Goal: Task Accomplishment & Management: Complete application form

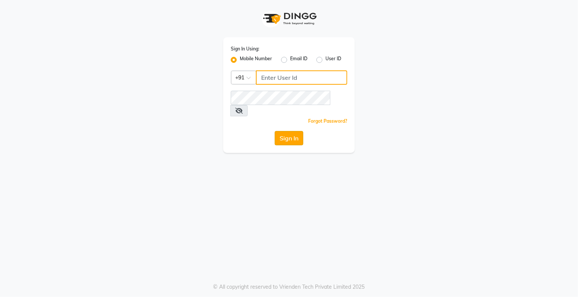
type input "9359594581"
click at [294, 131] on button "Sign In" at bounding box center [289, 138] width 29 height 14
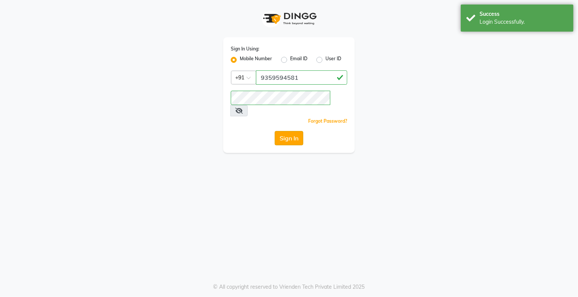
select select "service"
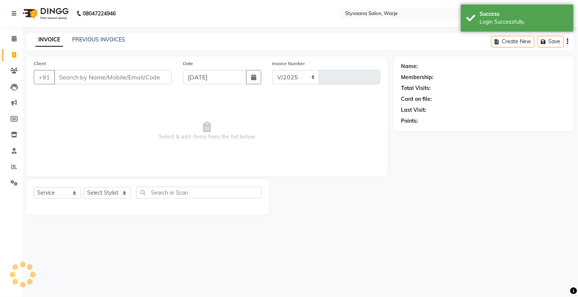
select select "280"
type input "0978"
click at [106, 78] on input "Client" at bounding box center [113, 77] width 118 height 14
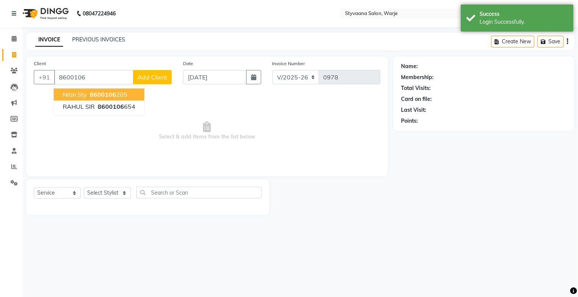
click at [106, 94] on span "8600106" at bounding box center [103, 95] width 26 height 8
type input "8600106205"
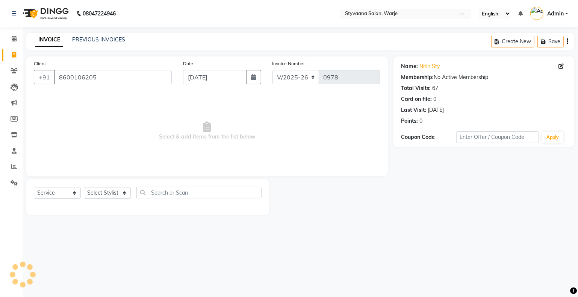
click at [106, 94] on span "Select & add items from the list below" at bounding box center [207, 130] width 347 height 75
click at [109, 195] on select "Select Stylist nisha [PERSON_NAME] [PERSON_NAME] [PERSON_NAME]" at bounding box center [107, 193] width 47 height 12
select select "88438"
click at [84, 187] on select "Select Stylist nisha [PERSON_NAME] [PERSON_NAME] [PERSON_NAME]" at bounding box center [107, 193] width 47 height 12
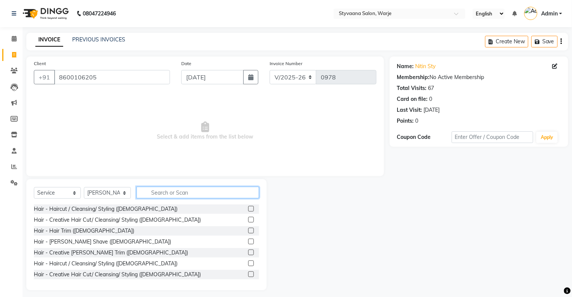
click at [173, 193] on input "text" at bounding box center [197, 192] width 123 height 12
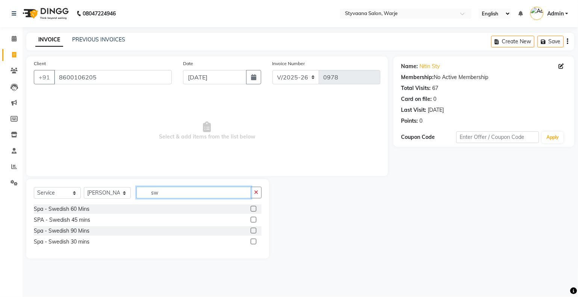
type input "sw"
click at [253, 210] on label at bounding box center [254, 209] width 6 height 6
click at [253, 210] on input "checkbox" at bounding box center [253, 208] width 5 height 5
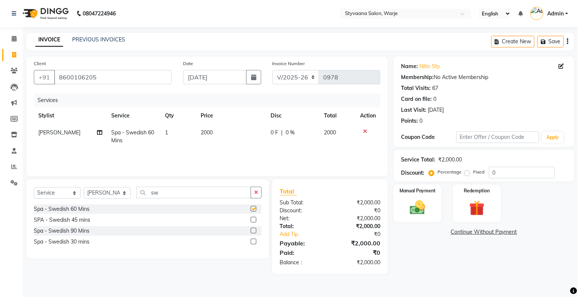
checkbox input "false"
click at [281, 141] on td "0 F | 0 %" at bounding box center [292, 136] width 53 height 25
select select "88438"
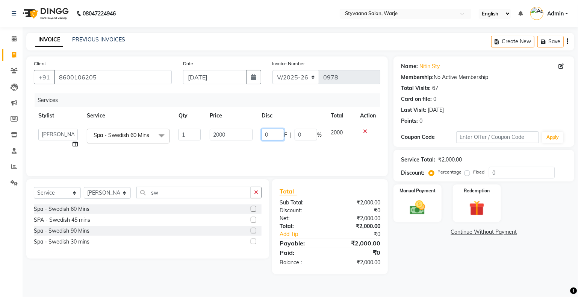
click at [270, 132] on input "0" at bounding box center [273, 135] width 23 height 12
type input "200"
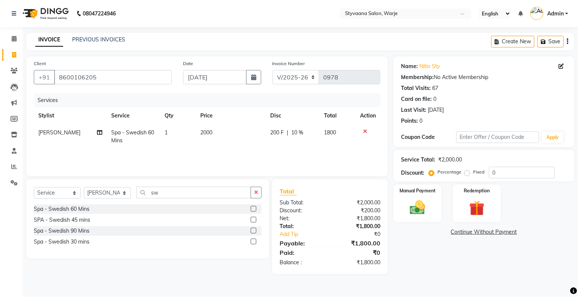
click at [270, 156] on div "Services Stylist Service Qty Price Disc Total Action [PERSON_NAME] Spa - Swedis…" at bounding box center [207, 130] width 347 height 75
click at [422, 208] on img at bounding box center [418, 208] width 26 height 18
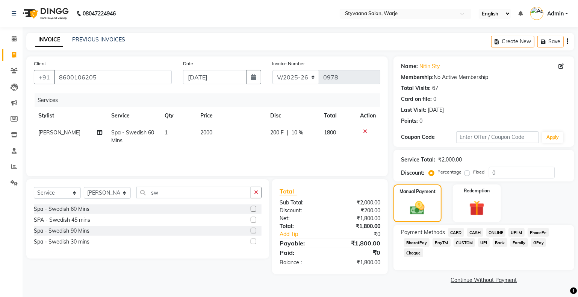
click at [537, 243] on span "GPay" at bounding box center [538, 242] width 15 height 9
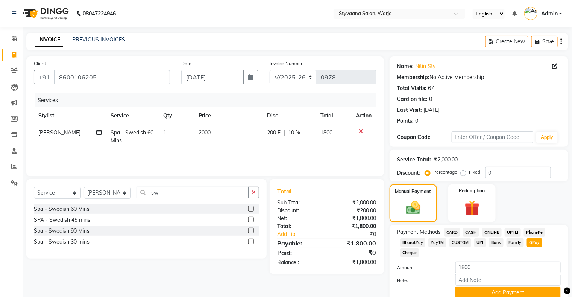
scroll to position [32, 0]
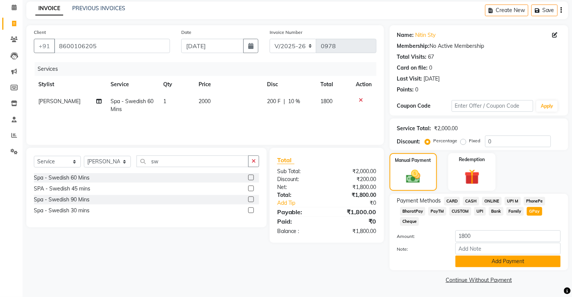
click at [534, 262] on button "Add Payment" at bounding box center [507, 261] width 105 height 12
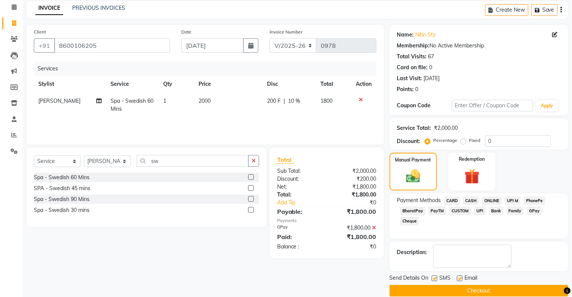
scroll to position [41, 0]
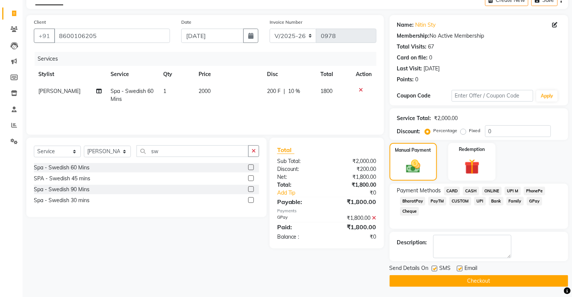
click at [530, 284] on button "Checkout" at bounding box center [479, 281] width 179 height 12
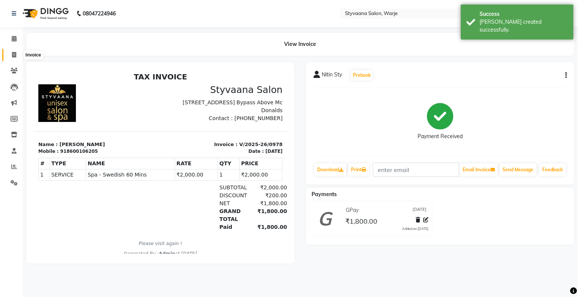
click at [14, 56] on icon at bounding box center [14, 55] width 4 height 6
select select "service"
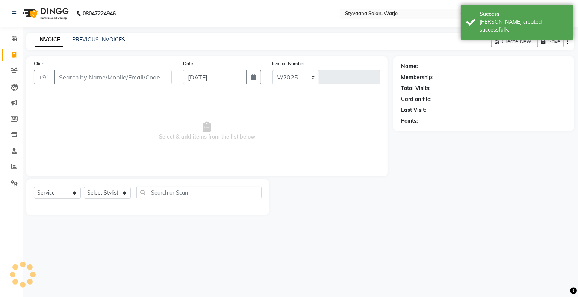
select select "280"
type input "0979"
click at [82, 76] on input "Client" at bounding box center [113, 77] width 118 height 14
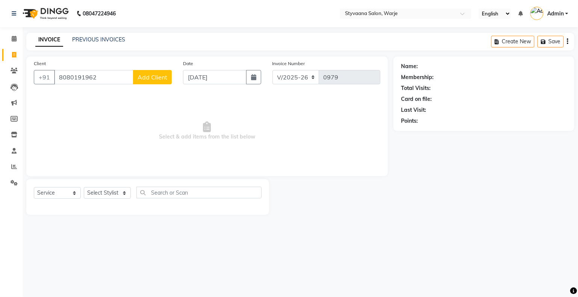
type input "8080191962"
click at [149, 75] on span "Add Client" at bounding box center [153, 77] width 30 height 8
select select "22"
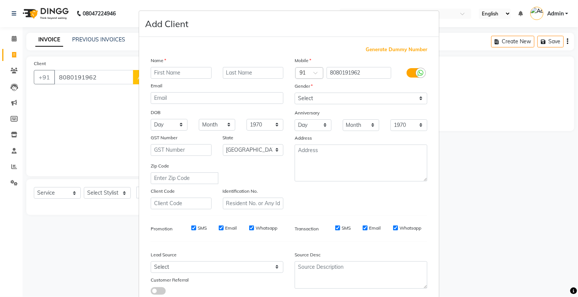
click at [155, 77] on input "text" at bounding box center [181, 73] width 61 height 12
type input "[PERSON_NAME]"
click at [244, 76] on input "text" at bounding box center [253, 73] width 61 height 12
type input "mam"
click at [300, 101] on select "Select [DEMOGRAPHIC_DATA] [DEMOGRAPHIC_DATA] Other Prefer Not To Say" at bounding box center [361, 98] width 133 height 12
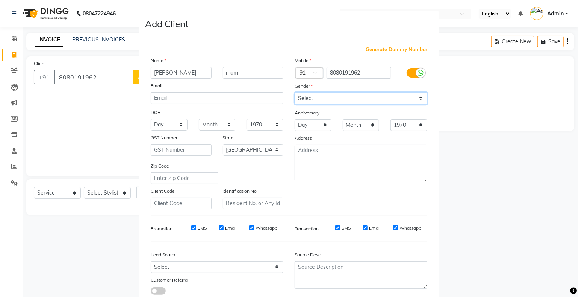
select select "[DEMOGRAPHIC_DATA]"
click at [295, 93] on select "Select [DEMOGRAPHIC_DATA] [DEMOGRAPHIC_DATA] Other Prefer Not To Say" at bounding box center [361, 98] width 133 height 12
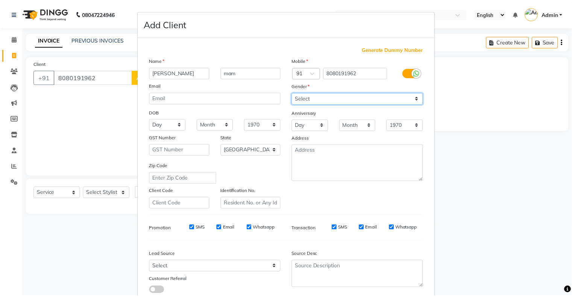
scroll to position [54, 0]
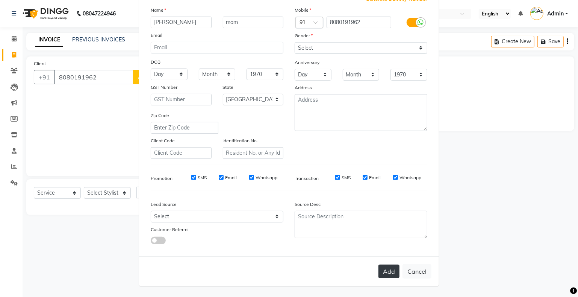
click at [390, 272] on button "Add" at bounding box center [389, 271] width 21 height 14
select select
select select "null"
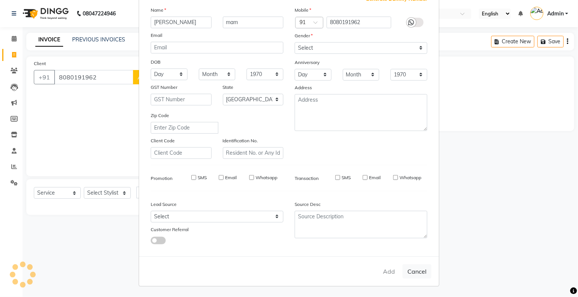
select select
checkbox input "false"
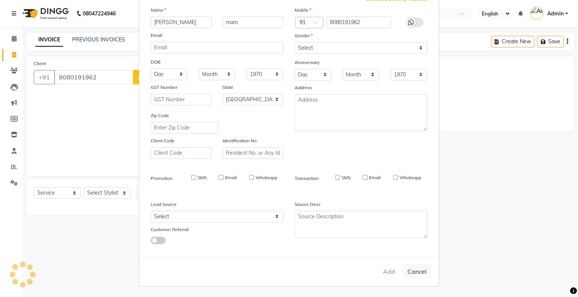
checkbox input "false"
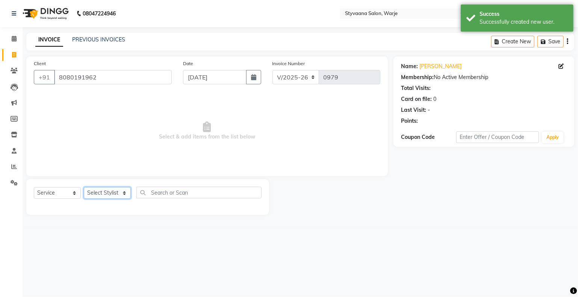
click at [100, 196] on select "Select Stylist nisha [PERSON_NAME] [PERSON_NAME] [PERSON_NAME]" at bounding box center [107, 193] width 47 height 12
select select "5963"
click at [84, 187] on select "Select Stylist nisha [PERSON_NAME] [PERSON_NAME] [PERSON_NAME]" at bounding box center [107, 193] width 47 height 12
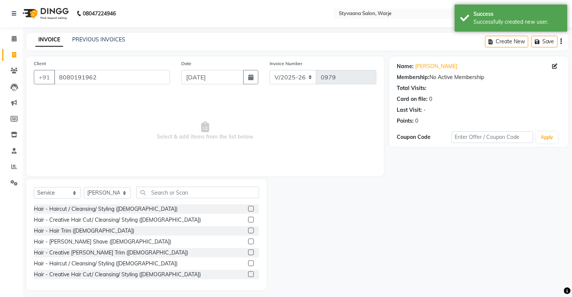
click at [248, 210] on label at bounding box center [251, 209] width 6 height 6
click at [248, 210] on input "checkbox" at bounding box center [250, 208] width 5 height 5
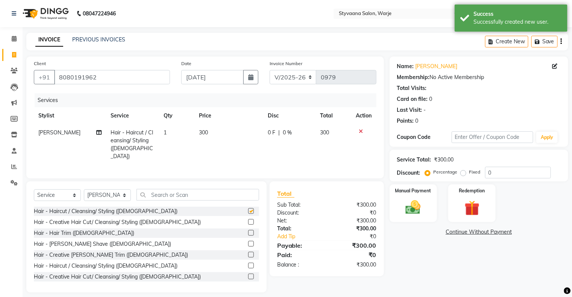
checkbox input "false"
click at [276, 134] on div "0 F | 0 %" at bounding box center [290, 133] width 44 height 8
select select "5963"
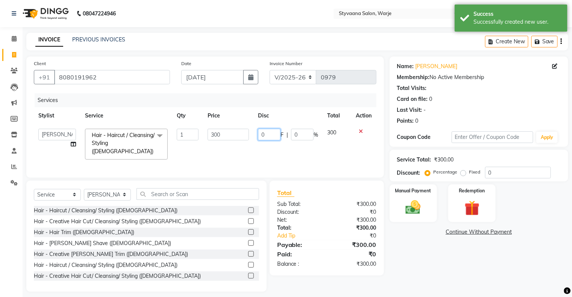
click at [273, 132] on input "0" at bounding box center [269, 135] width 23 height 12
type input "100"
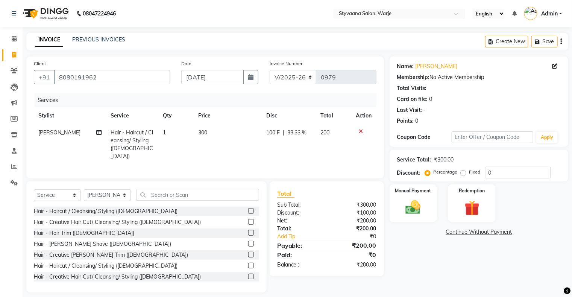
click at [265, 162] on div "Services Stylist Service Qty Price Disc Total Action [PERSON_NAME] Hair - Hairc…" at bounding box center [205, 131] width 343 height 77
click at [158, 196] on input "text" at bounding box center [197, 195] width 123 height 12
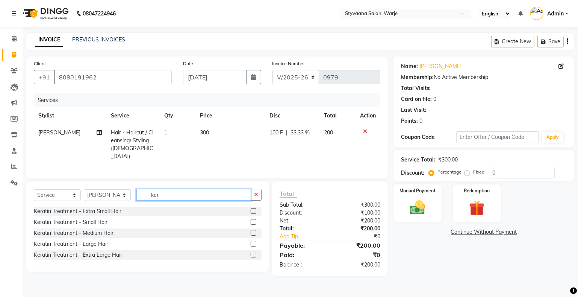
type input "ker"
click at [253, 219] on label at bounding box center [254, 222] width 6 height 6
click at [253, 220] on input "checkbox" at bounding box center [253, 222] width 5 height 5
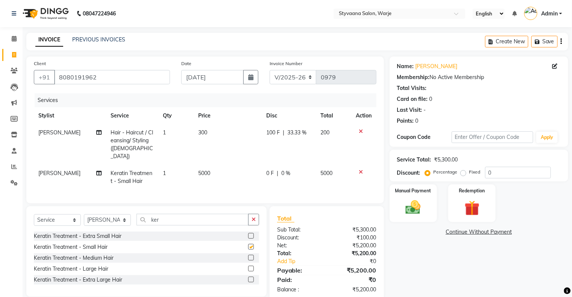
checkbox input "false"
click at [209, 168] on td "5000" at bounding box center [228, 177] width 68 height 25
select select "5963"
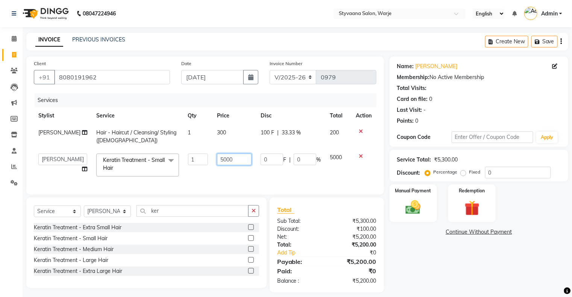
click at [233, 161] on input "5000" at bounding box center [234, 159] width 35 height 12
type input "5"
type input "3700"
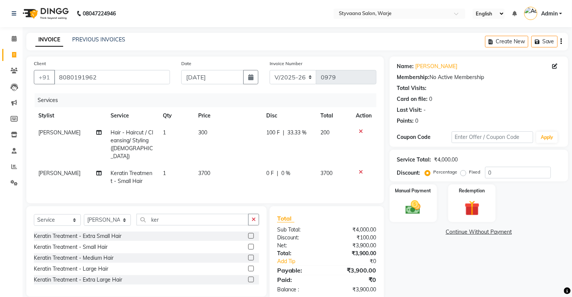
click at [233, 177] on td "3700" at bounding box center [228, 177] width 68 height 25
select select "5963"
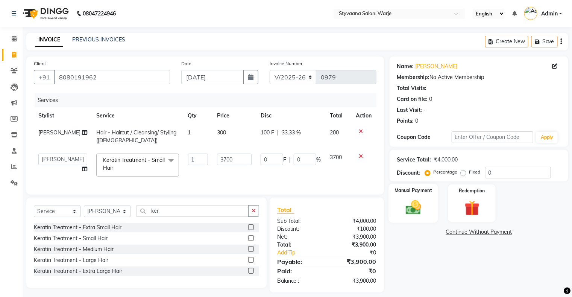
click at [412, 209] on img at bounding box center [412, 208] width 25 height 18
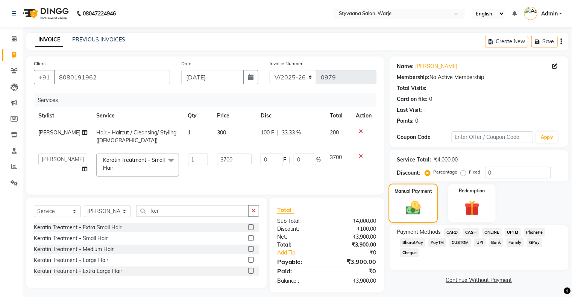
scroll to position [12, 0]
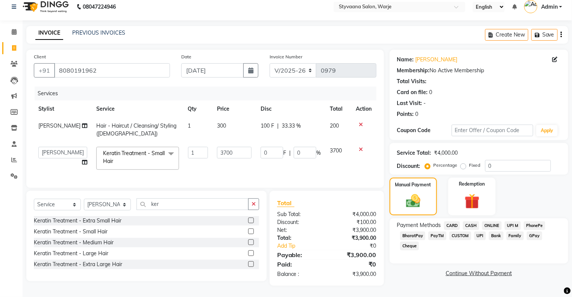
click at [473, 221] on span "CASH" at bounding box center [471, 225] width 16 height 9
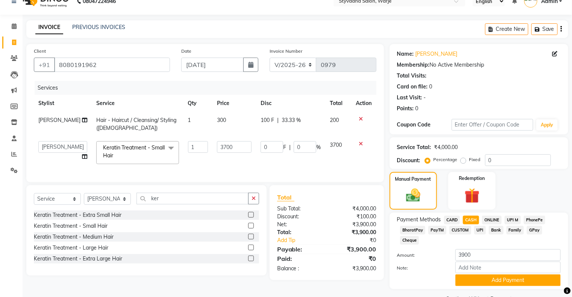
scroll to position [32, 0]
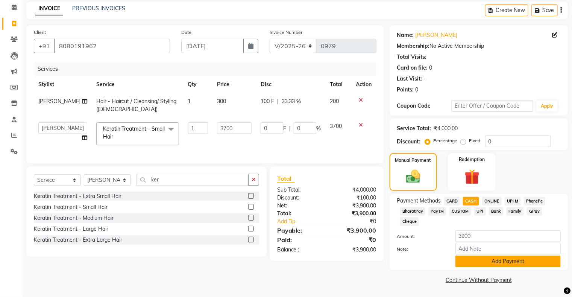
click at [482, 262] on button "Add Payment" at bounding box center [507, 261] width 105 height 12
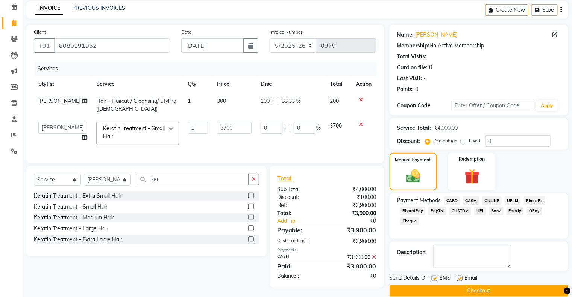
scroll to position [41, 0]
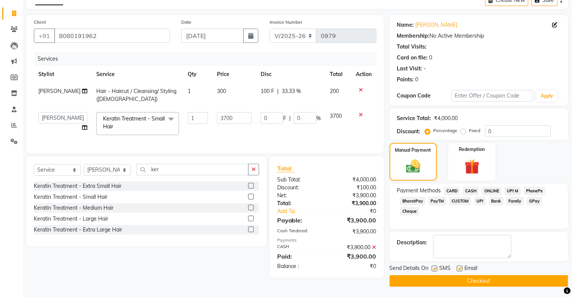
click at [473, 284] on button "Checkout" at bounding box center [479, 281] width 179 height 12
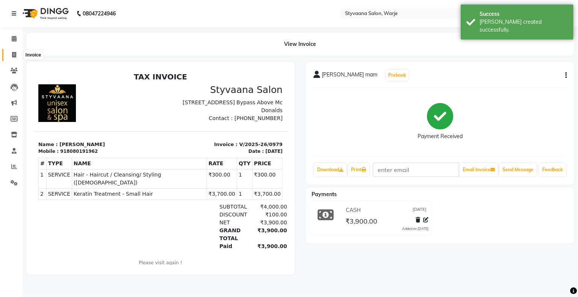
click at [15, 53] on icon at bounding box center [14, 55] width 4 height 6
select select "280"
select select "service"
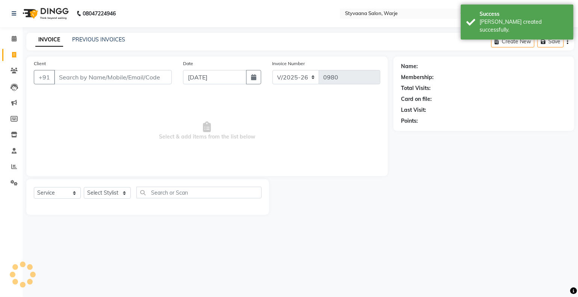
click at [85, 78] on input "Client" at bounding box center [113, 77] width 118 height 14
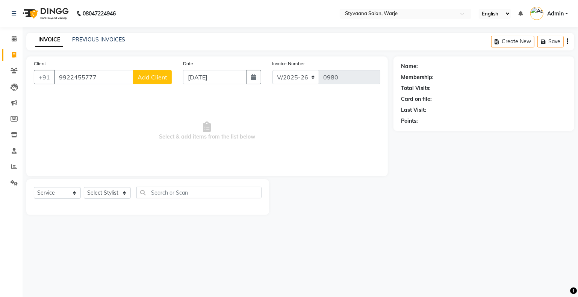
type input "9922455777"
click at [153, 76] on span "Add Client" at bounding box center [153, 77] width 30 height 8
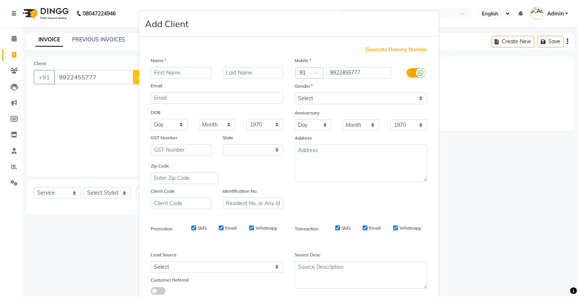
select select "22"
click at [164, 72] on input "text" at bounding box center [181, 73] width 61 height 12
type input "akshay"
click at [242, 75] on input "text" at bounding box center [253, 73] width 61 height 12
type input "sir"
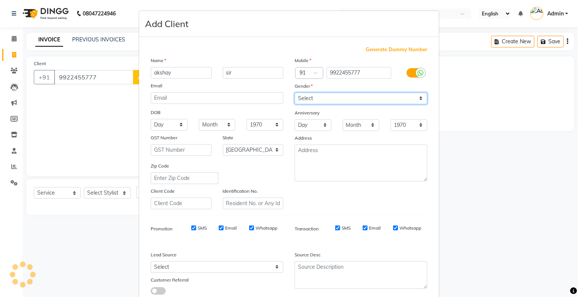
drag, startPoint x: 355, startPoint y: 98, endPoint x: 348, endPoint y: 120, distance: 22.9
click at [348, 120] on div "Mobile Country Code × 91 9922455777 Gender Select [DEMOGRAPHIC_DATA] [DEMOGRAPH…" at bounding box center [361, 132] width 144 height 153
select select "[DEMOGRAPHIC_DATA]"
click at [295, 93] on select "Select [DEMOGRAPHIC_DATA] [DEMOGRAPHIC_DATA] Other Prefer Not To Say" at bounding box center [361, 98] width 133 height 12
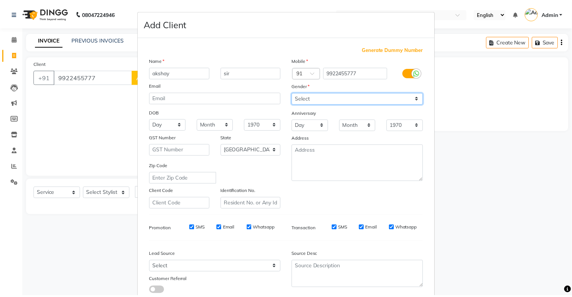
scroll to position [54, 0]
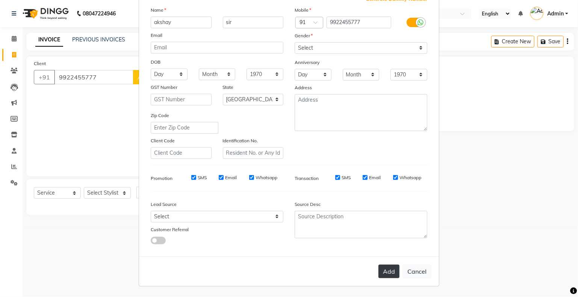
click at [385, 271] on button "Add" at bounding box center [389, 271] width 21 height 14
select select
select select "null"
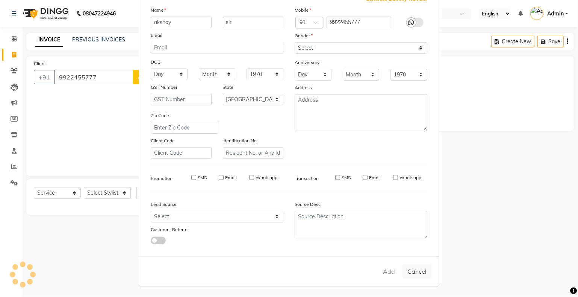
select select
checkbox input "false"
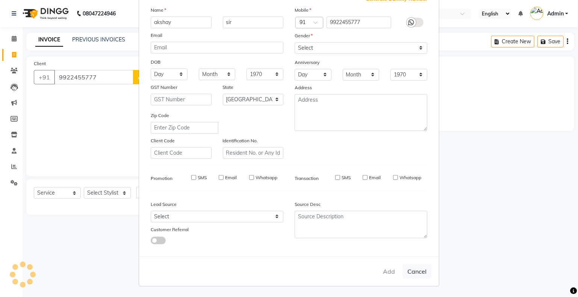
checkbox input "false"
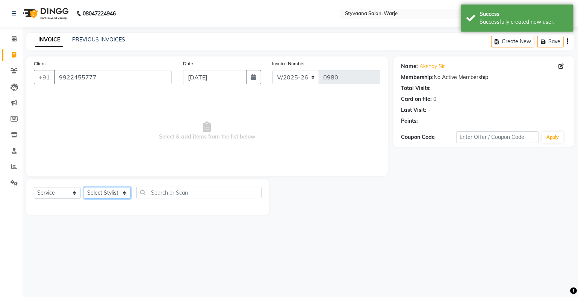
click at [100, 195] on select "Select Stylist nisha [PERSON_NAME] [PERSON_NAME] [PERSON_NAME]" at bounding box center [107, 193] width 47 height 12
select select "85069"
click at [84, 187] on select "Select Stylist nisha [PERSON_NAME] [PERSON_NAME] [PERSON_NAME]" at bounding box center [107, 193] width 47 height 12
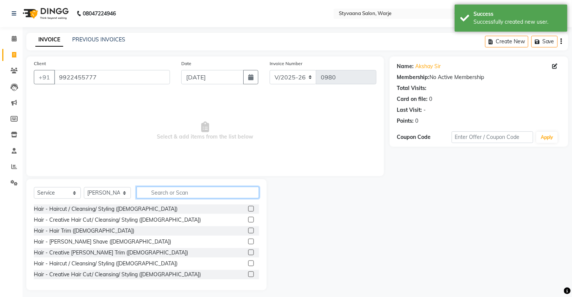
click at [160, 194] on input "text" at bounding box center [197, 192] width 123 height 12
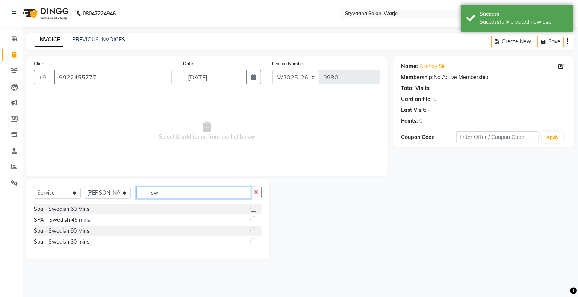
type input "sw"
click at [254, 218] on label at bounding box center [254, 220] width 6 height 6
click at [254, 218] on input "checkbox" at bounding box center [253, 219] width 5 height 5
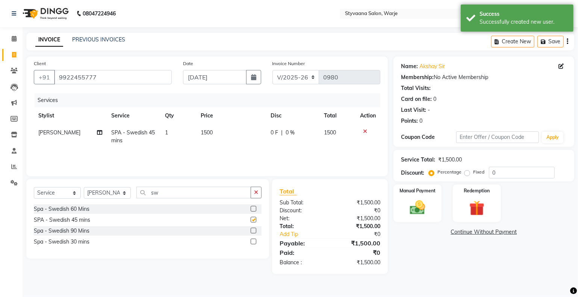
checkbox input "false"
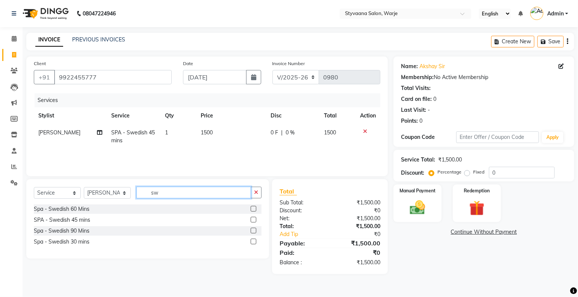
click at [189, 191] on input "sw" at bounding box center [193, 192] width 115 height 12
type input "s"
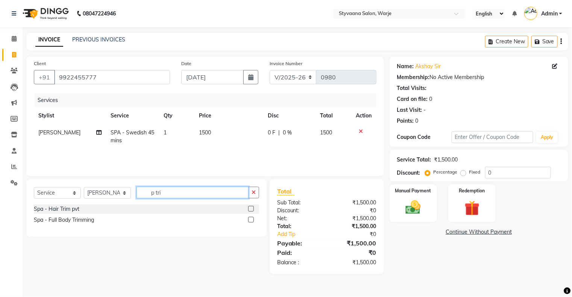
scroll to position [0, 0]
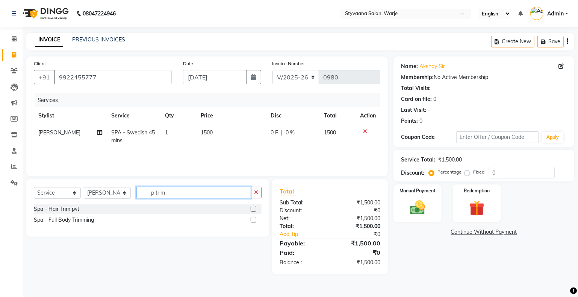
type input "p trim"
click at [252, 209] on label at bounding box center [254, 209] width 6 height 6
click at [252, 209] on input "checkbox" at bounding box center [253, 208] width 5 height 5
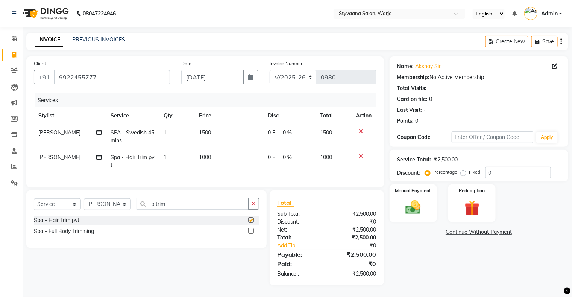
checkbox input "false"
click at [273, 159] on span "0 F" at bounding box center [272, 157] width 8 height 8
select select "85069"
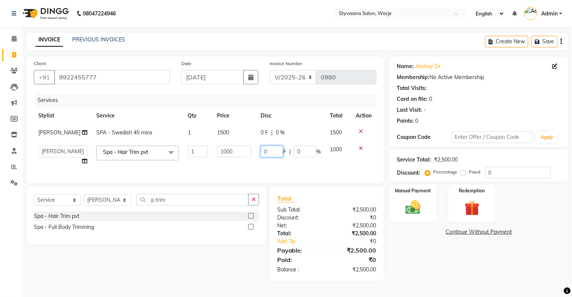
click at [272, 152] on input "0" at bounding box center [272, 152] width 23 height 12
type input "500"
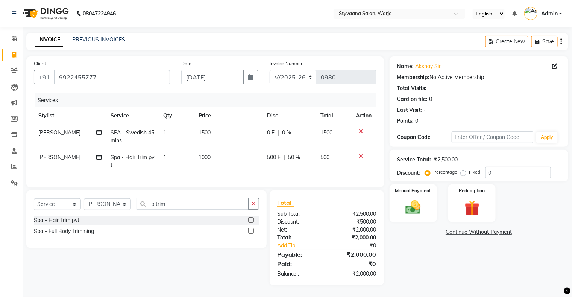
click at [275, 164] on td "500 F | 50 %" at bounding box center [288, 161] width 53 height 25
select select "85069"
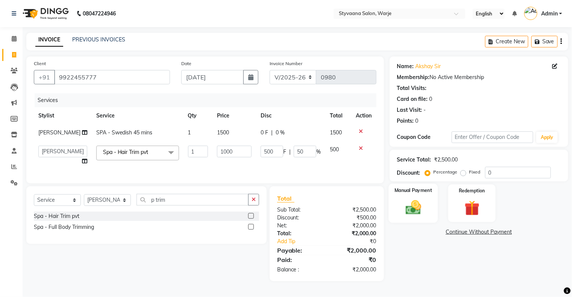
click at [411, 205] on img at bounding box center [412, 208] width 25 height 18
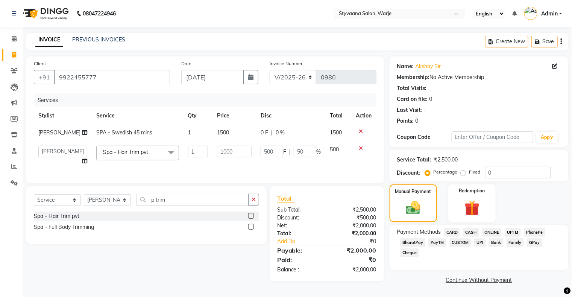
scroll to position [2, 0]
click at [534, 241] on span "GPay" at bounding box center [534, 242] width 15 height 9
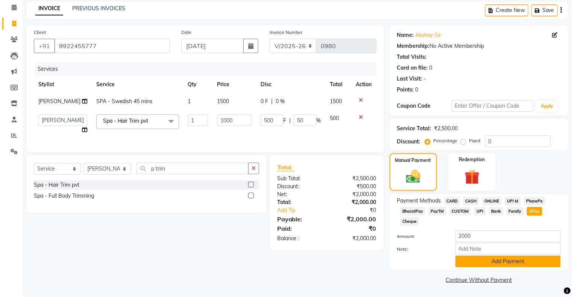
click at [531, 263] on button "Add Payment" at bounding box center [507, 261] width 105 height 12
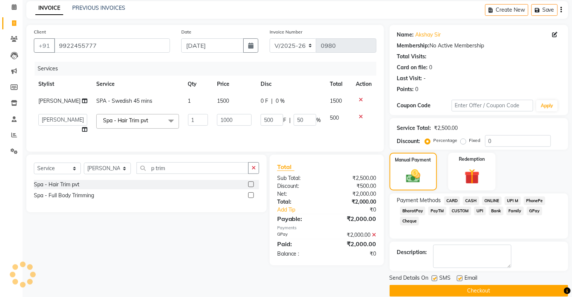
scroll to position [41, 0]
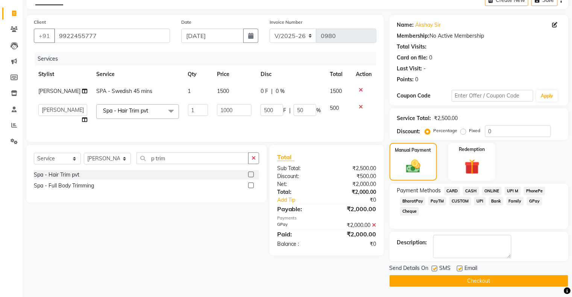
click at [529, 282] on button "Checkout" at bounding box center [479, 281] width 179 height 12
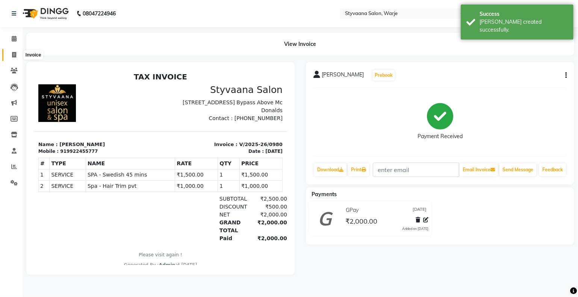
click at [13, 53] on icon at bounding box center [14, 55] width 4 height 6
select select "service"
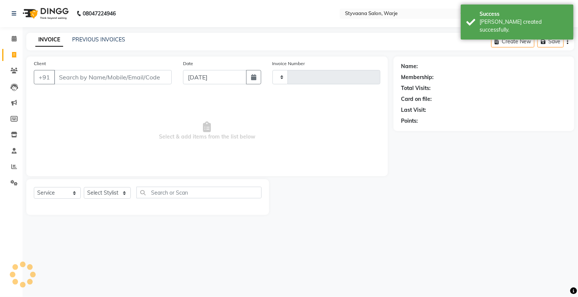
type input "0981"
select select "280"
click at [82, 76] on input "Client" at bounding box center [113, 77] width 118 height 14
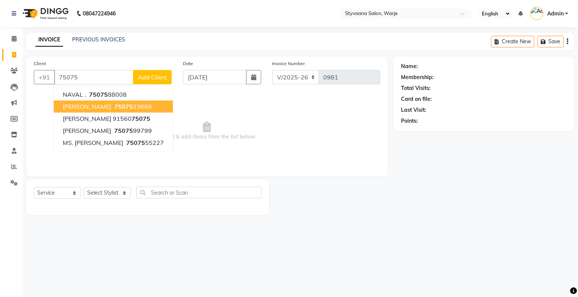
click at [88, 106] on span "[PERSON_NAME]" at bounding box center [87, 107] width 49 height 8
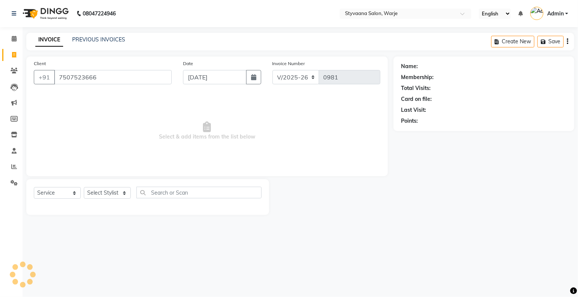
type input "7507523666"
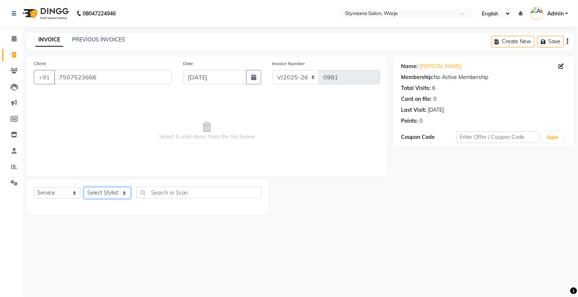
click at [105, 192] on select "Select Stylist nisha [PERSON_NAME] [PERSON_NAME] [PERSON_NAME]" at bounding box center [107, 193] width 47 height 12
select select "87885"
click at [84, 187] on select "Select Stylist nisha [PERSON_NAME] [PERSON_NAME] [PERSON_NAME]" at bounding box center [107, 193] width 47 height 12
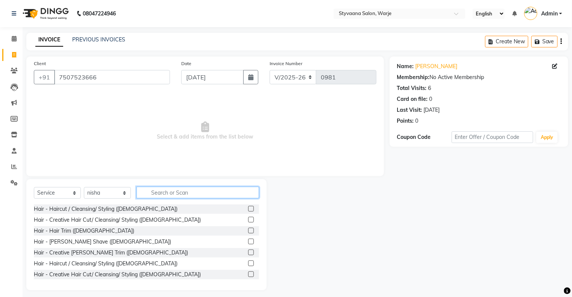
click at [157, 195] on input "text" at bounding box center [197, 192] width 123 height 12
type input "w"
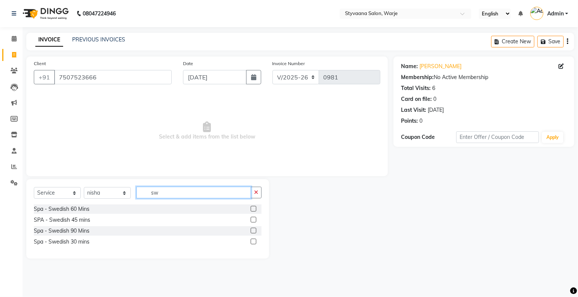
type input "sw"
click at [252, 220] on label at bounding box center [254, 220] width 6 height 6
click at [252, 220] on input "checkbox" at bounding box center [253, 219] width 5 height 5
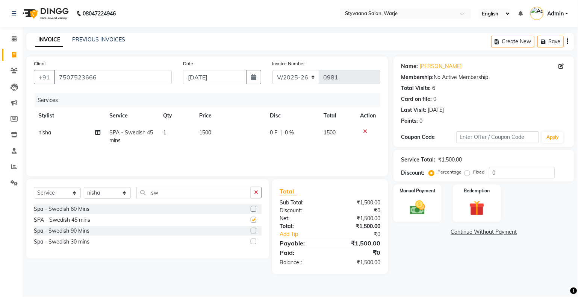
checkbox input "false"
click at [279, 145] on td "0 F | 0 %" at bounding box center [293, 136] width 54 height 25
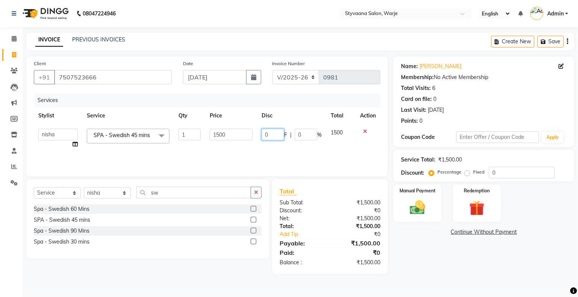
click at [276, 133] on input "0" at bounding box center [273, 135] width 23 height 12
type input "300"
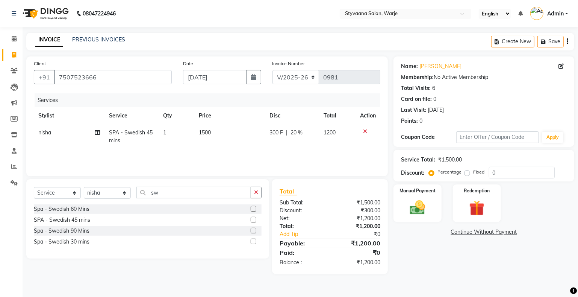
click at [278, 154] on div "Services Stylist Service Qty Price Disc Total Action nisha SPA - Swedish 45 min…" at bounding box center [207, 130] width 347 height 75
click at [421, 207] on img at bounding box center [418, 208] width 26 height 18
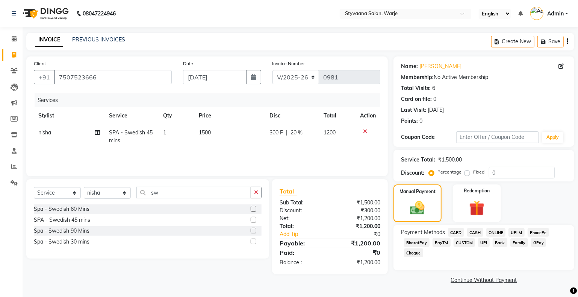
drag, startPoint x: 539, startPoint y: 243, endPoint x: 532, endPoint y: 255, distance: 14.6
click at [532, 255] on div "Payment Methods CARD CASH ONLINE UPI M PhonePe BharatPay PayTM CUSTOM UPI Bank …" at bounding box center [484, 247] width 181 height 45
click at [540, 244] on span "GPay" at bounding box center [538, 242] width 15 height 9
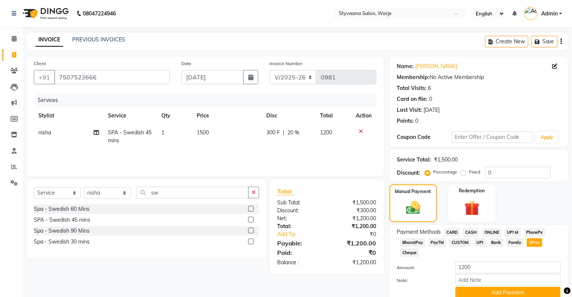
scroll to position [32, 0]
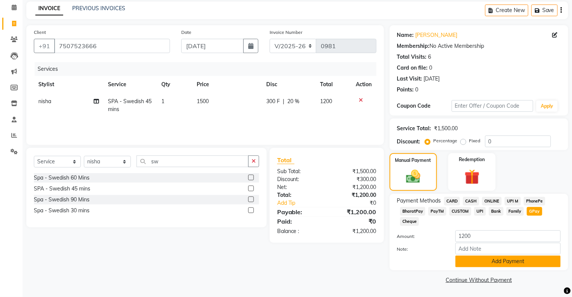
click at [535, 261] on button "Add Payment" at bounding box center [507, 261] width 105 height 12
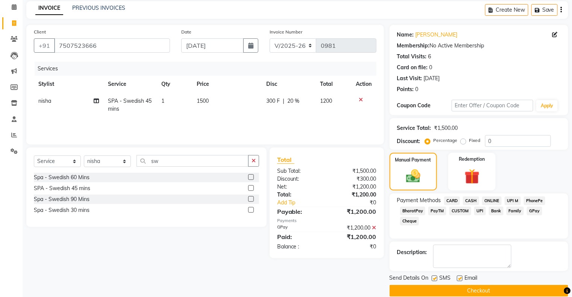
scroll to position [41, 0]
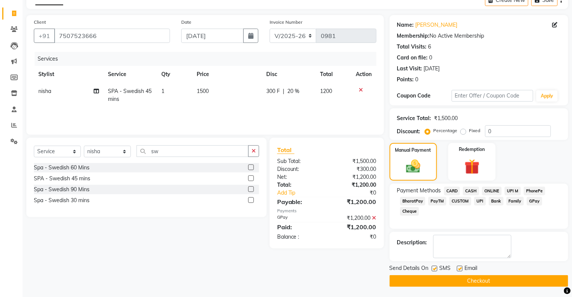
click at [535, 279] on button "Checkout" at bounding box center [479, 281] width 179 height 12
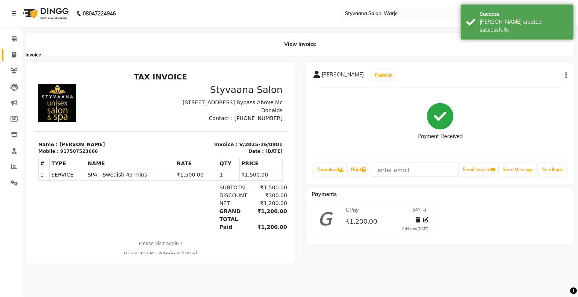
click at [15, 52] on icon at bounding box center [14, 55] width 4 height 6
select select "service"
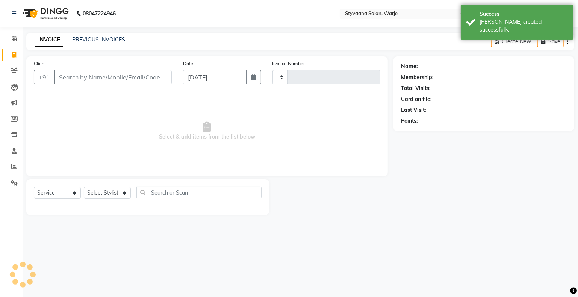
type input "0982"
select select "280"
click at [76, 76] on input "Client" at bounding box center [113, 77] width 118 height 14
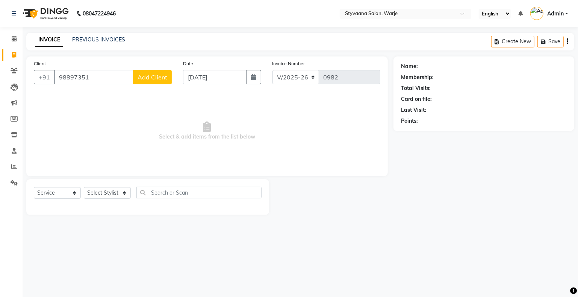
click at [95, 83] on input "98897351" at bounding box center [93, 77] width 79 height 14
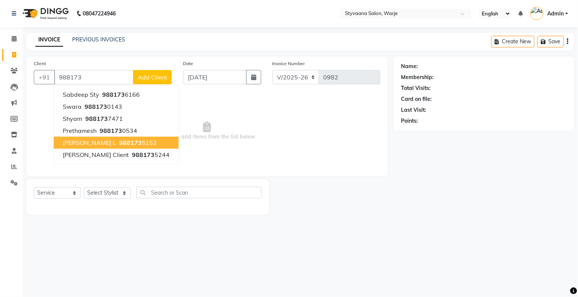
click at [119, 142] on span "988173" at bounding box center [130, 143] width 23 height 8
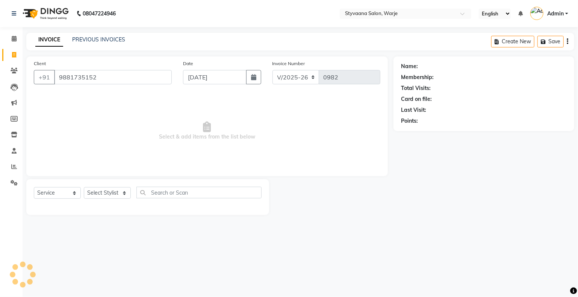
type input "9881735152"
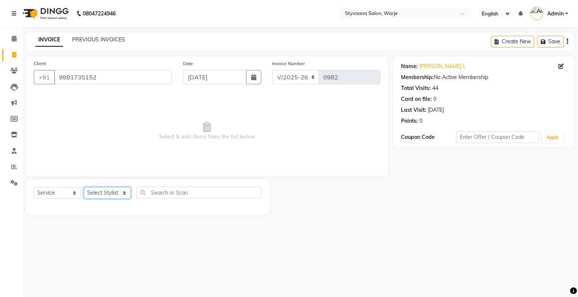
drag, startPoint x: 103, startPoint y: 194, endPoint x: 100, endPoint y: 241, distance: 47.1
click at [100, 241] on div "08047224946 Select Location × Styvaana Salon, Warje English ENGLISH Español الع…" at bounding box center [289, 148] width 578 height 297
select select "85069"
click at [84, 187] on select "Select Stylist nisha [PERSON_NAME] [PERSON_NAME] [PERSON_NAME]" at bounding box center [107, 193] width 47 height 12
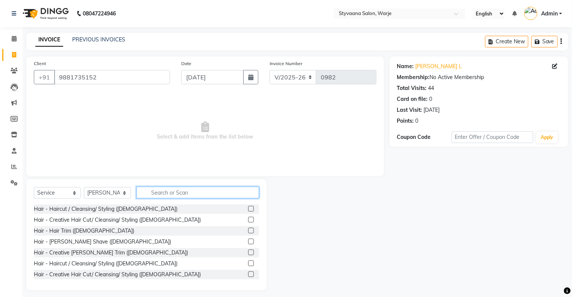
click at [153, 189] on input "text" at bounding box center [197, 192] width 123 height 12
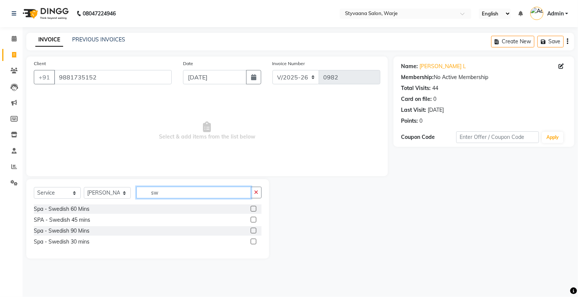
type input "sw"
click at [254, 207] on label at bounding box center [254, 209] width 6 height 6
click at [254, 207] on input "checkbox" at bounding box center [253, 208] width 5 height 5
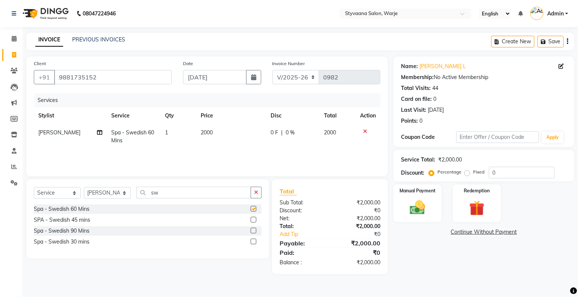
checkbox input "false"
click at [279, 136] on div "0 F | 0 %" at bounding box center [293, 133] width 44 height 8
select select "85069"
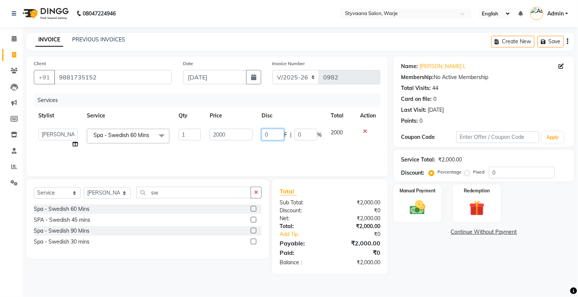
click at [277, 133] on input "0" at bounding box center [273, 135] width 23 height 12
type input "200"
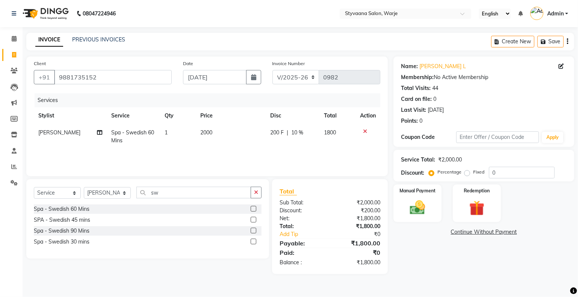
click at [284, 149] on div "Services Stylist Service Qty Price Disc Total Action [PERSON_NAME] Spa - Swedis…" at bounding box center [207, 130] width 347 height 75
click at [418, 205] on img at bounding box center [418, 208] width 26 height 18
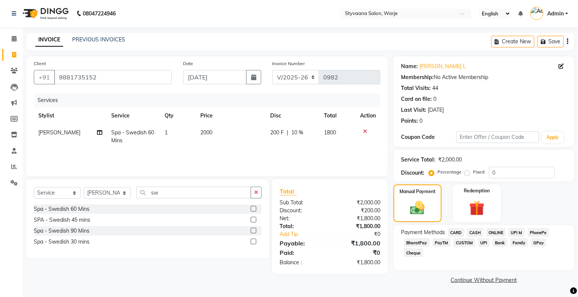
click at [477, 233] on span "CASH" at bounding box center [475, 232] width 16 height 9
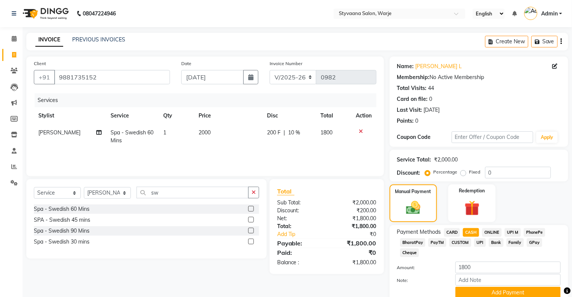
scroll to position [32, 0]
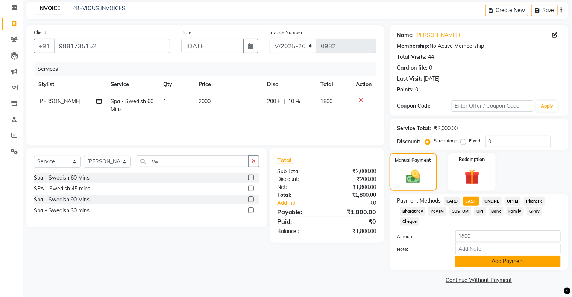
click at [482, 265] on button "Add Payment" at bounding box center [507, 261] width 105 height 12
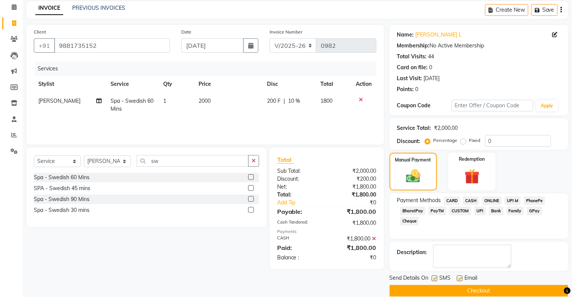
scroll to position [41, 0]
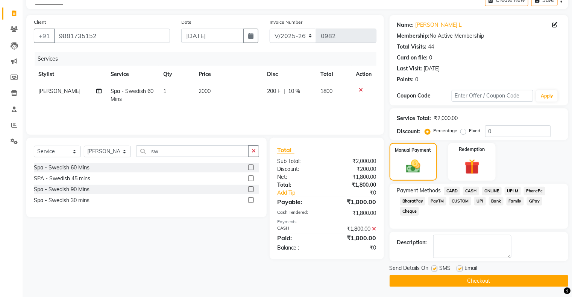
click at [480, 283] on button "Checkout" at bounding box center [479, 281] width 179 height 12
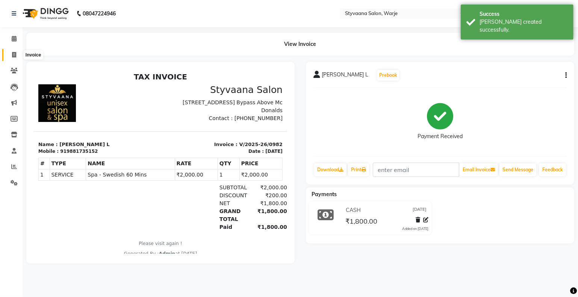
click at [14, 54] on icon at bounding box center [14, 55] width 4 height 6
select select "service"
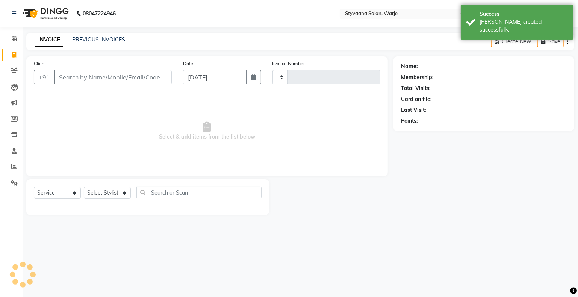
type input "0983"
select select "280"
click at [76, 82] on input "Client" at bounding box center [113, 77] width 118 height 14
